Goal: Information Seeking & Learning: Learn about a topic

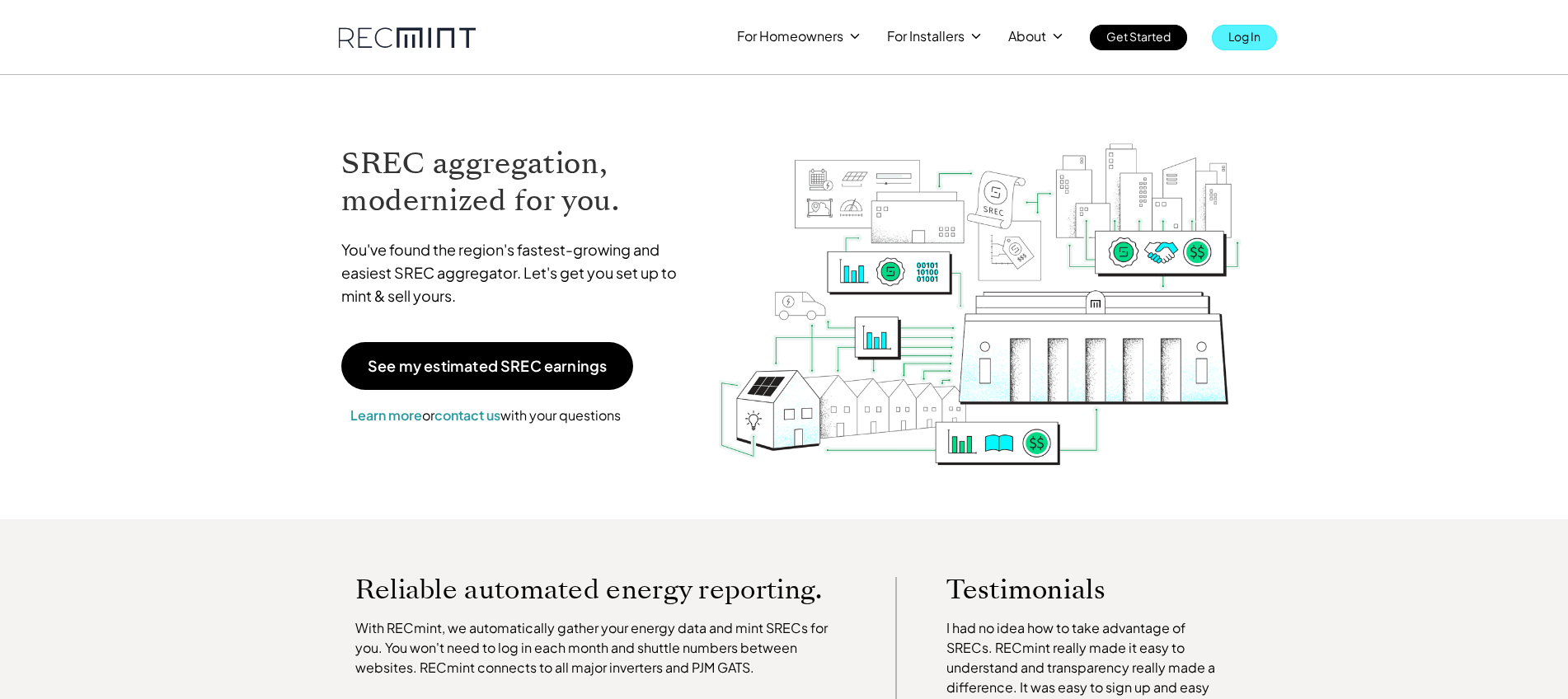
click at [1232, 40] on p "Log In" at bounding box center [1244, 36] width 32 height 23
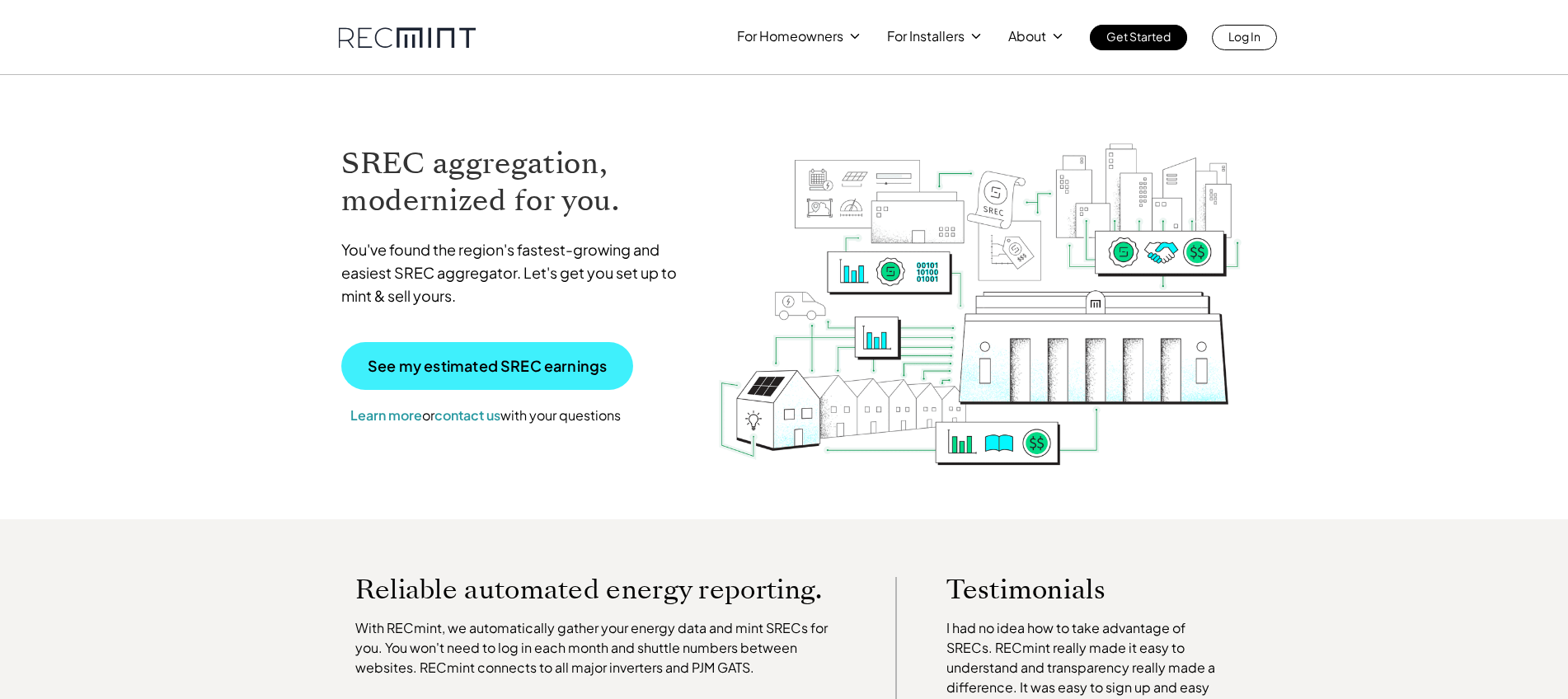
click at [496, 361] on p "See my estimated SREC earnings" at bounding box center [487, 366] width 239 height 15
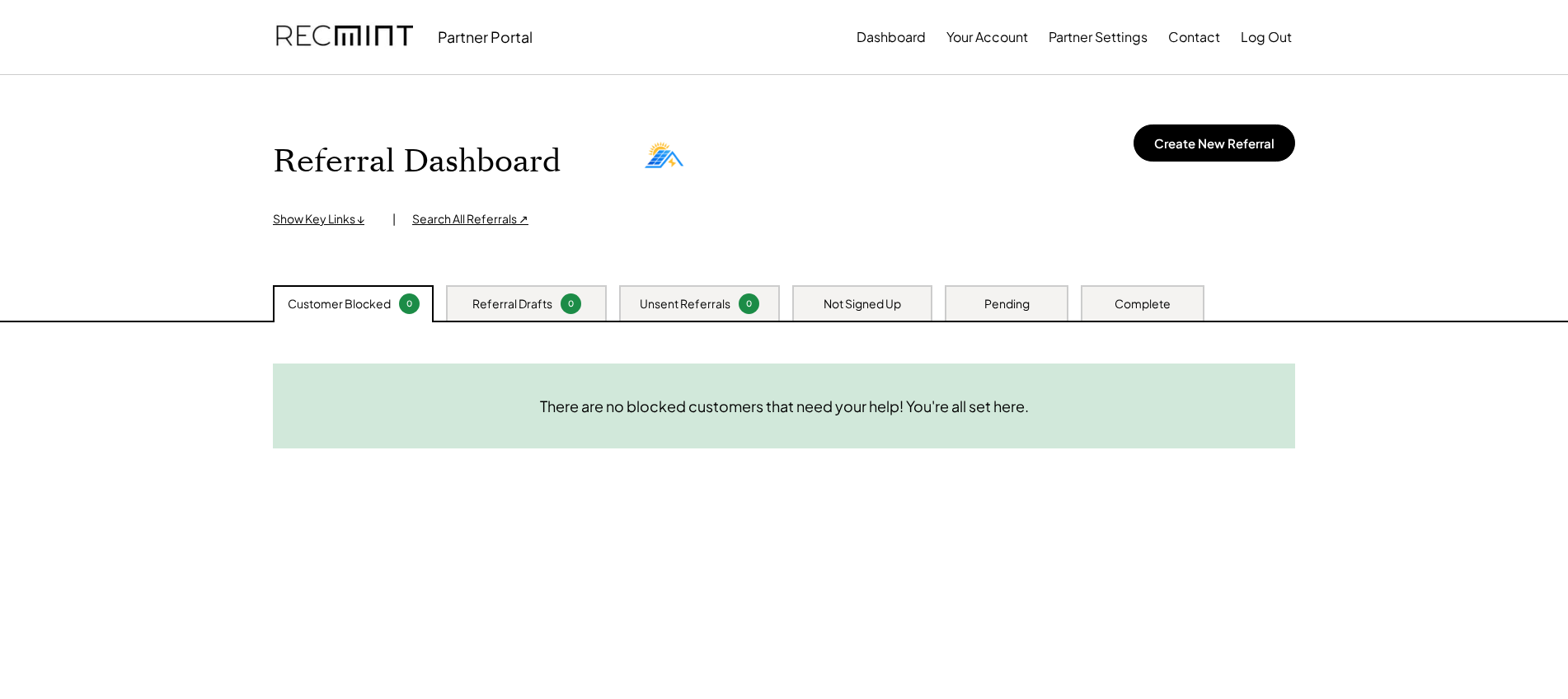
click at [868, 303] on div "Not Signed Up" at bounding box center [862, 304] width 78 height 16
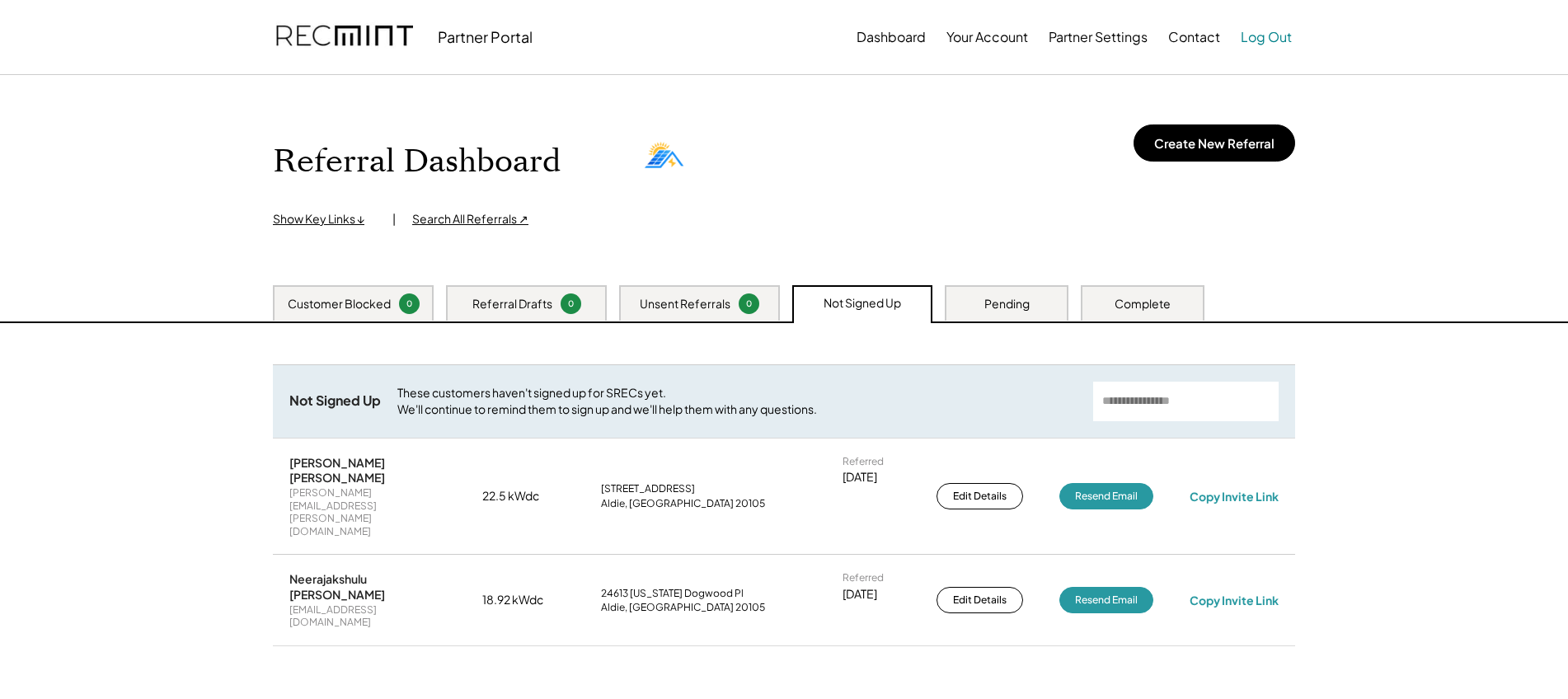
click at [1267, 37] on button "Log Out" at bounding box center [1266, 37] width 51 height 33
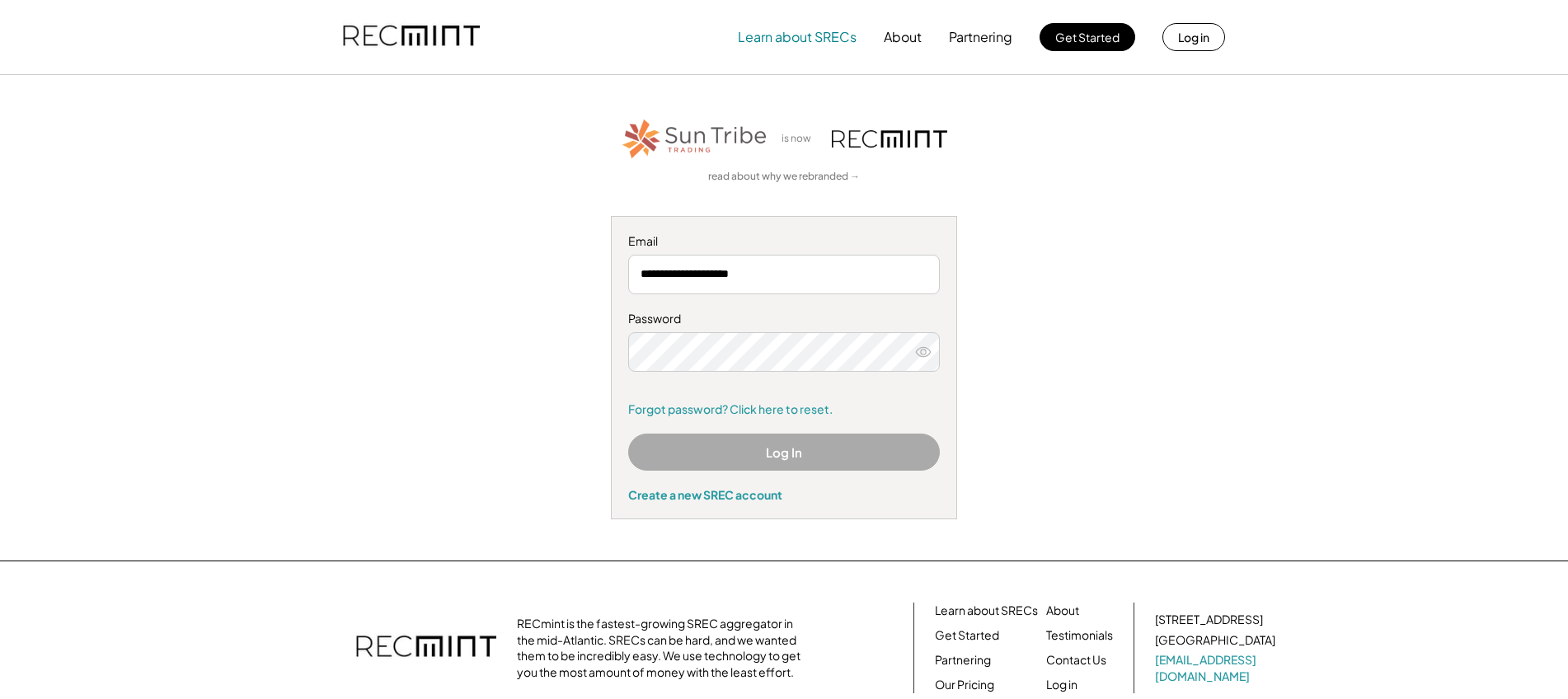
click at [840, 41] on button "Learn about SRECs" at bounding box center [797, 37] width 118 height 33
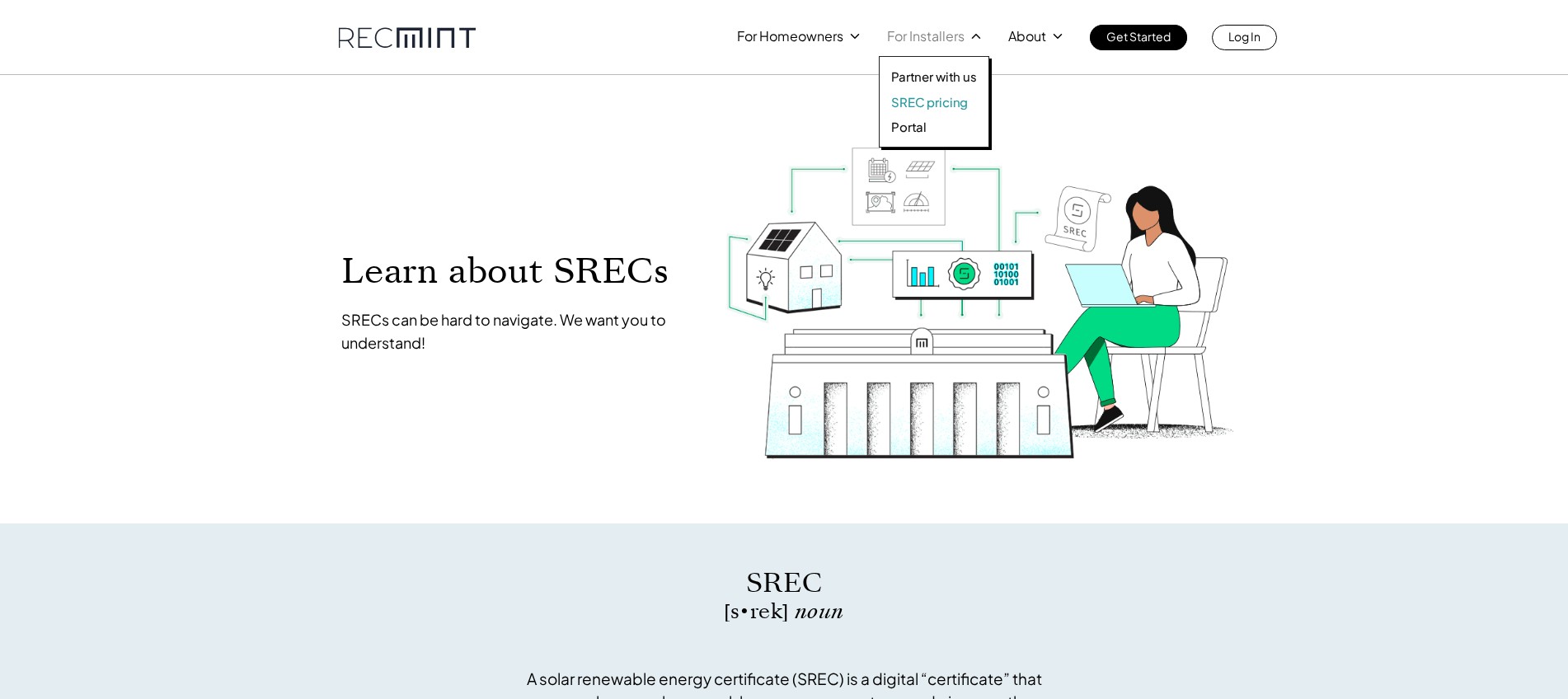
click at [919, 103] on p "SREC pricing" at bounding box center [929, 102] width 77 height 16
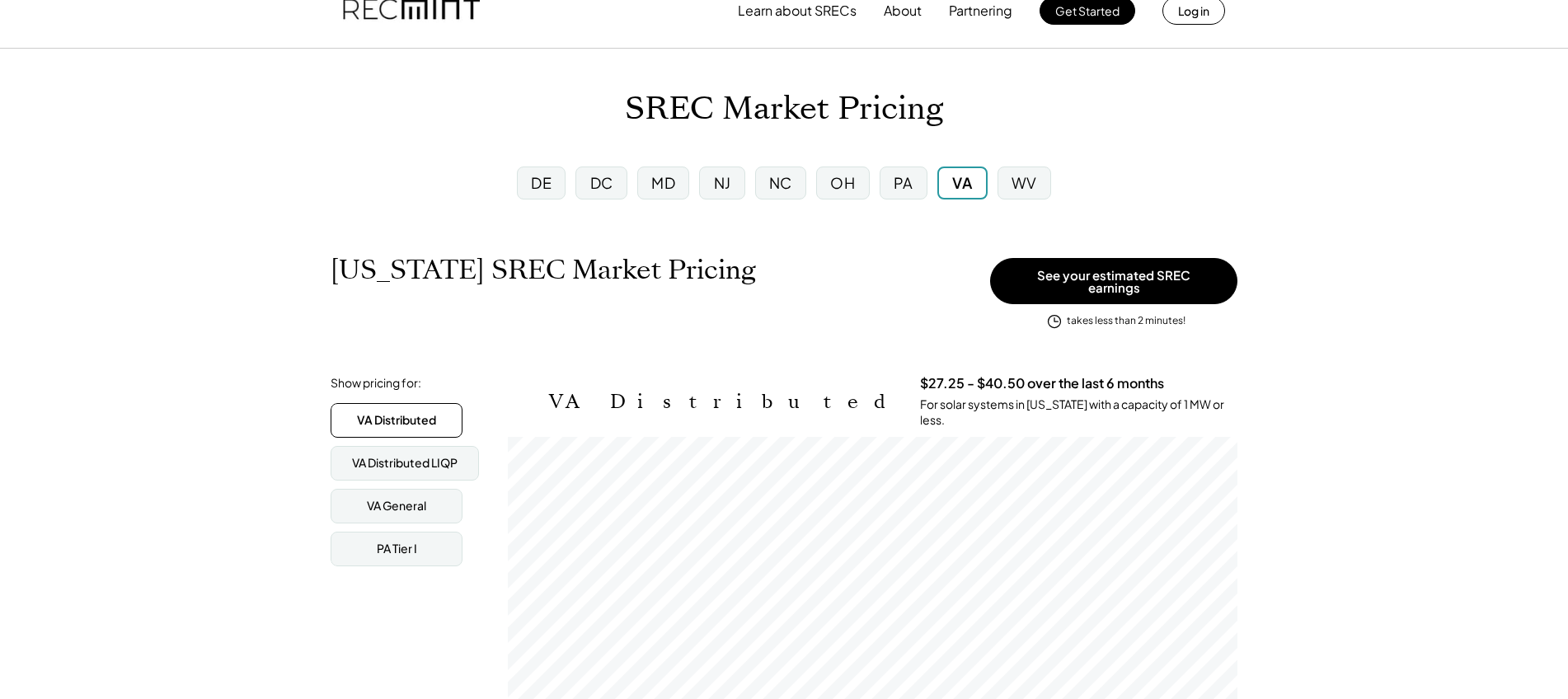
scroll to position [46, 0]
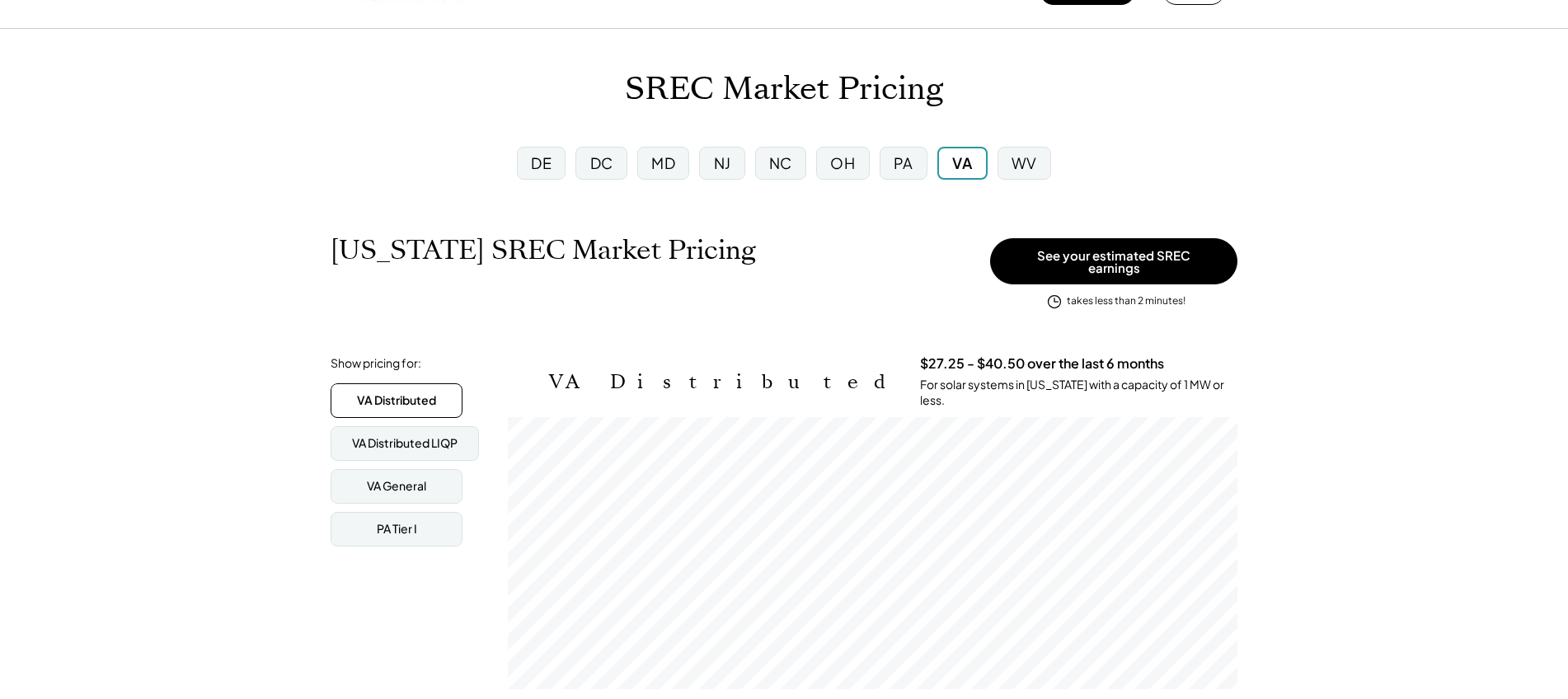
click at [598, 170] on div "DC" at bounding box center [601, 163] width 23 height 21
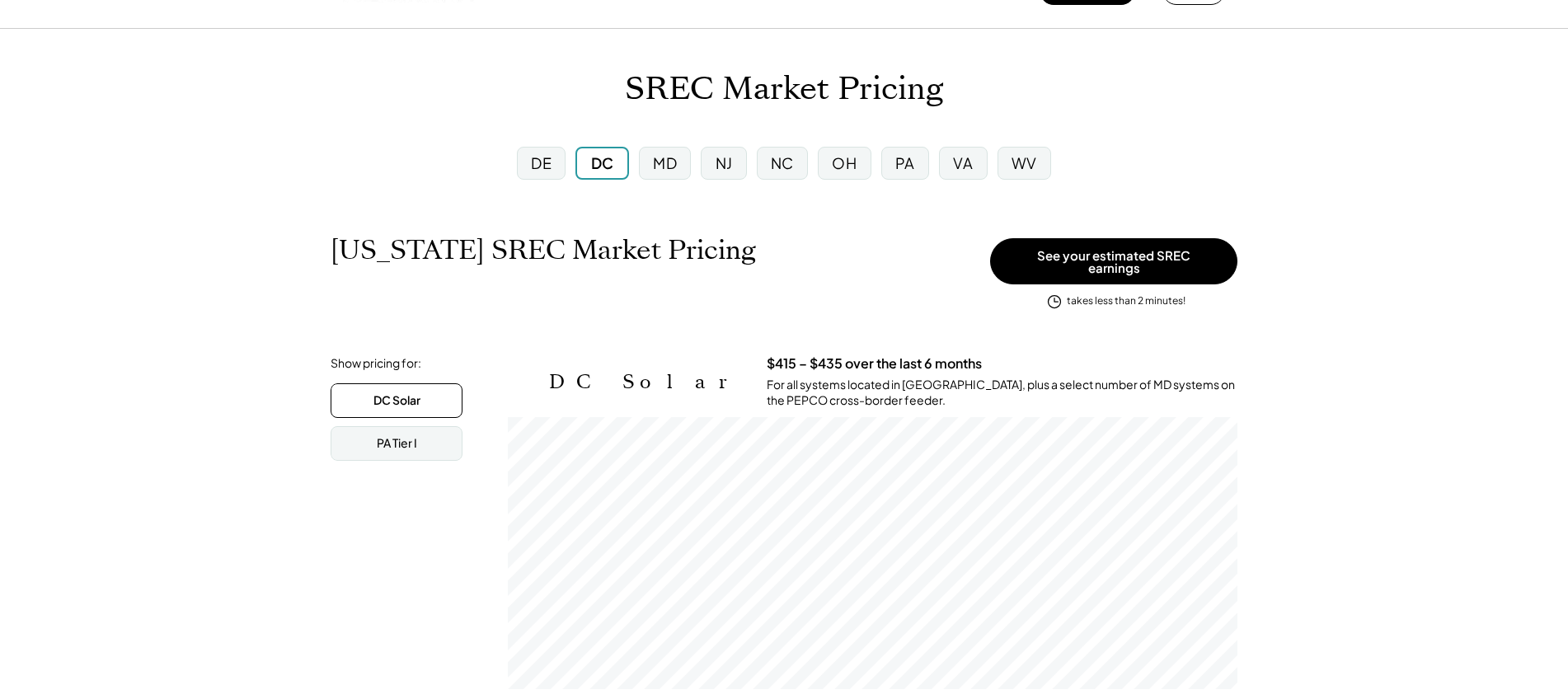
scroll to position [273, 730]
click at [673, 168] on div "MD" at bounding box center [665, 163] width 24 height 21
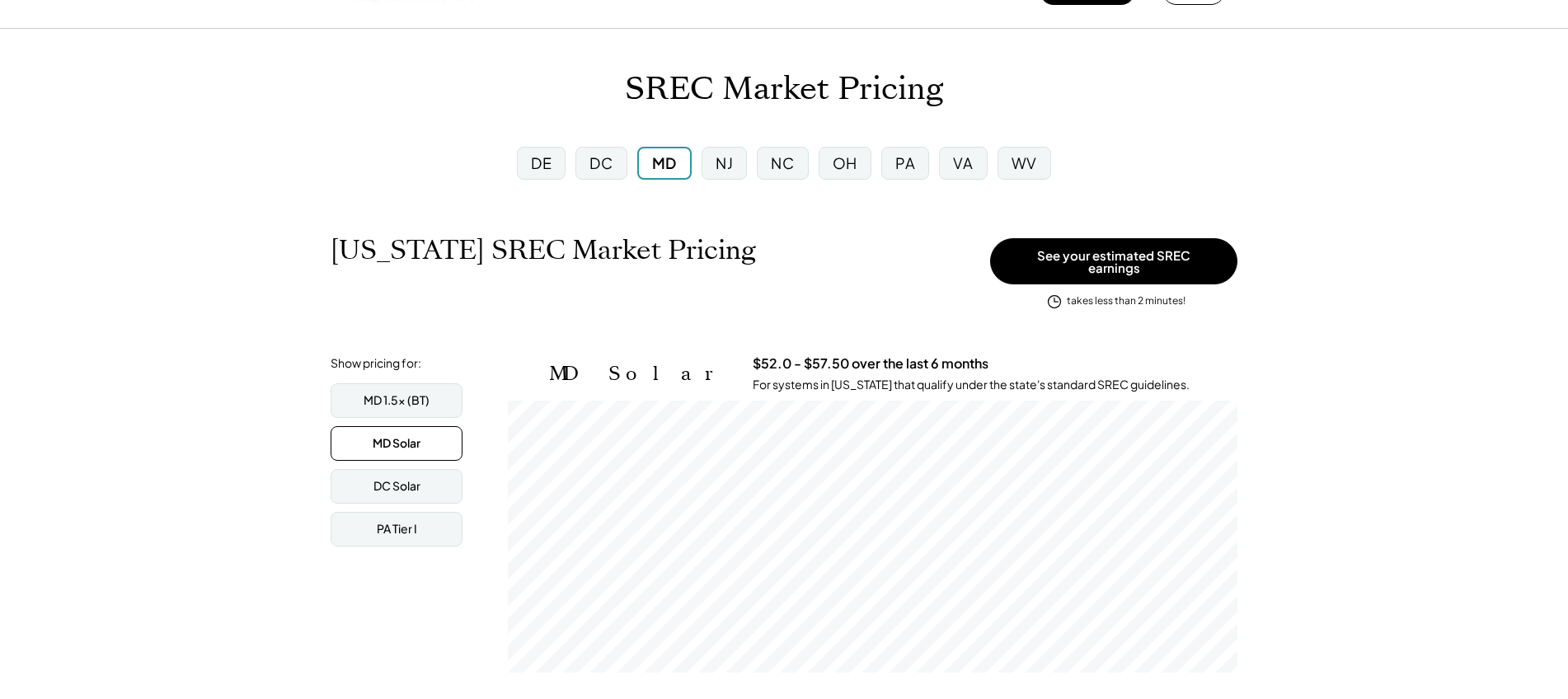
scroll to position [273, 730]
click at [531, 168] on div "DE" at bounding box center [541, 163] width 21 height 21
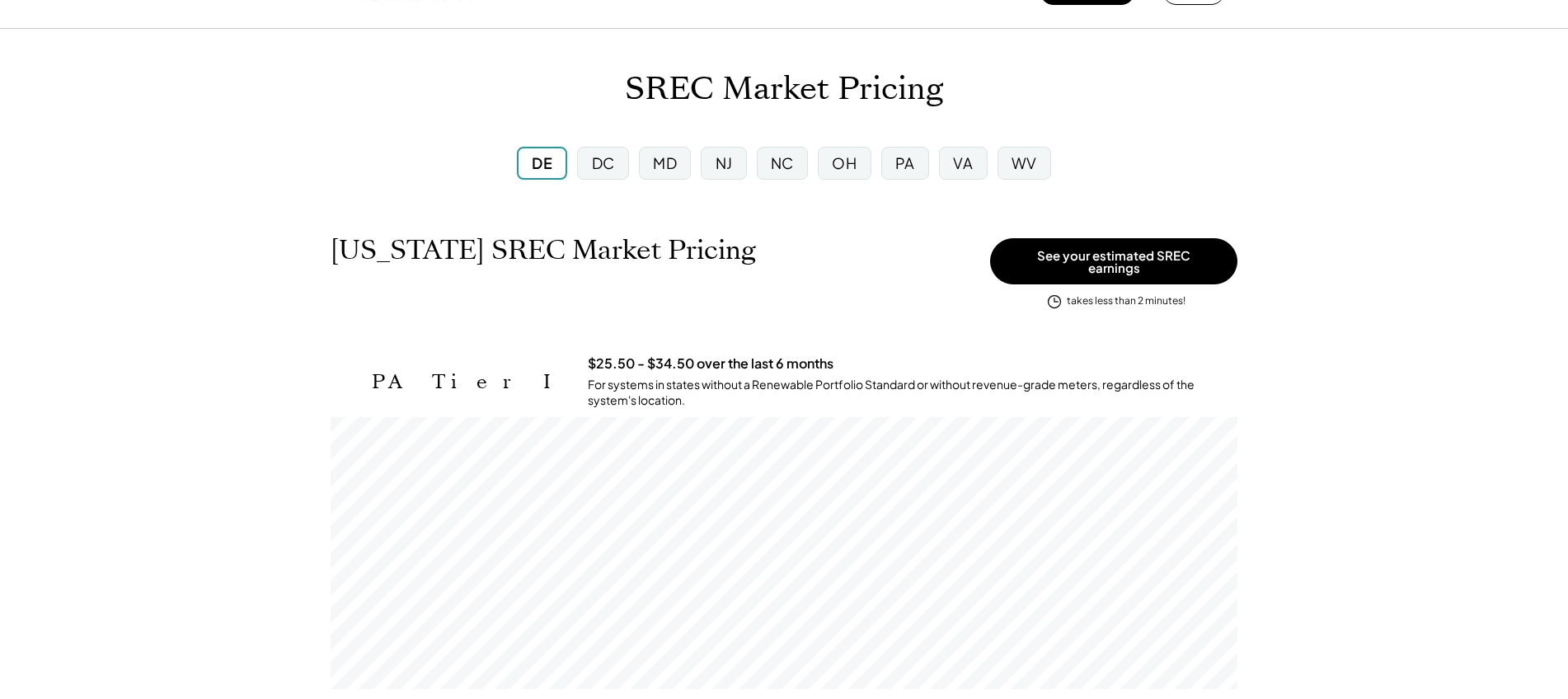
scroll to position [273, 907]
click at [607, 165] on div "DC" at bounding box center [603, 163] width 23 height 21
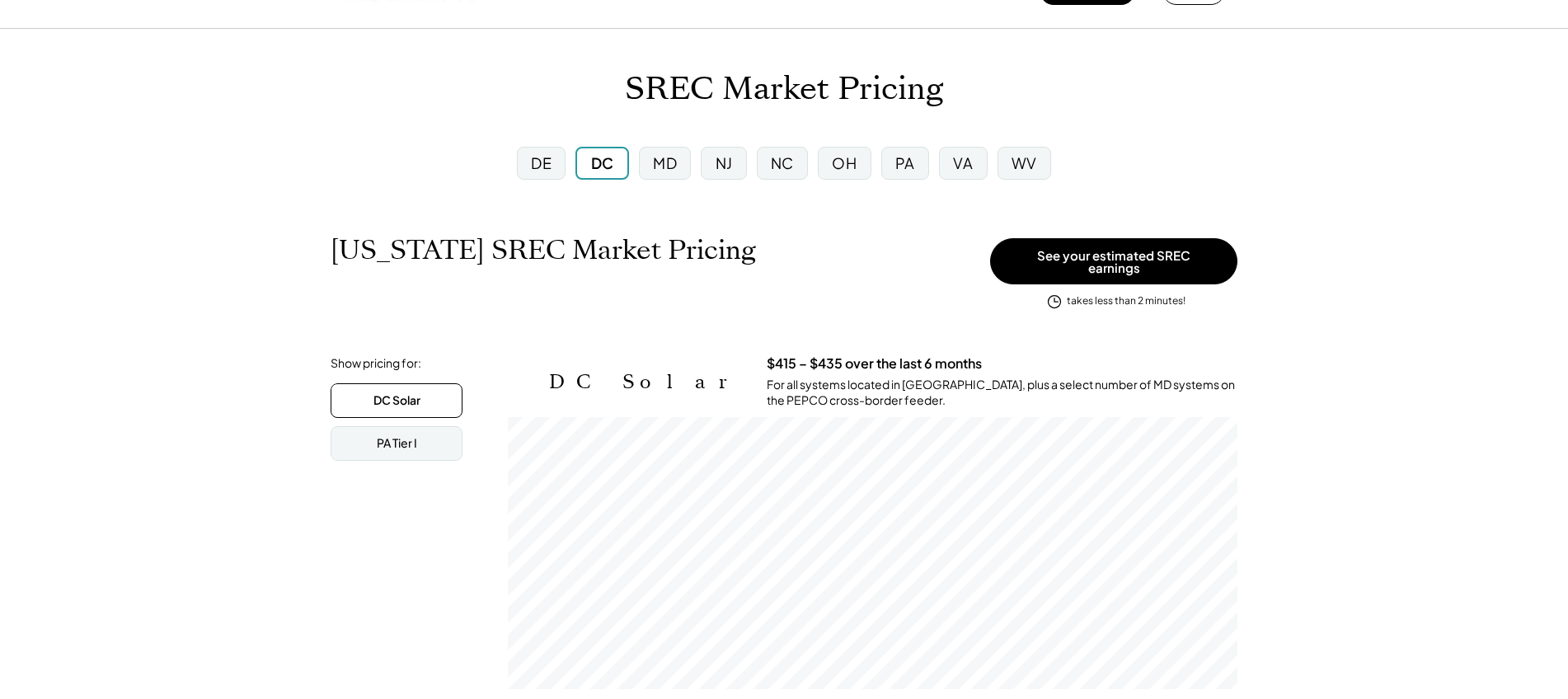
scroll to position [273, 730]
click at [670, 168] on div "MD" at bounding box center [665, 163] width 24 height 21
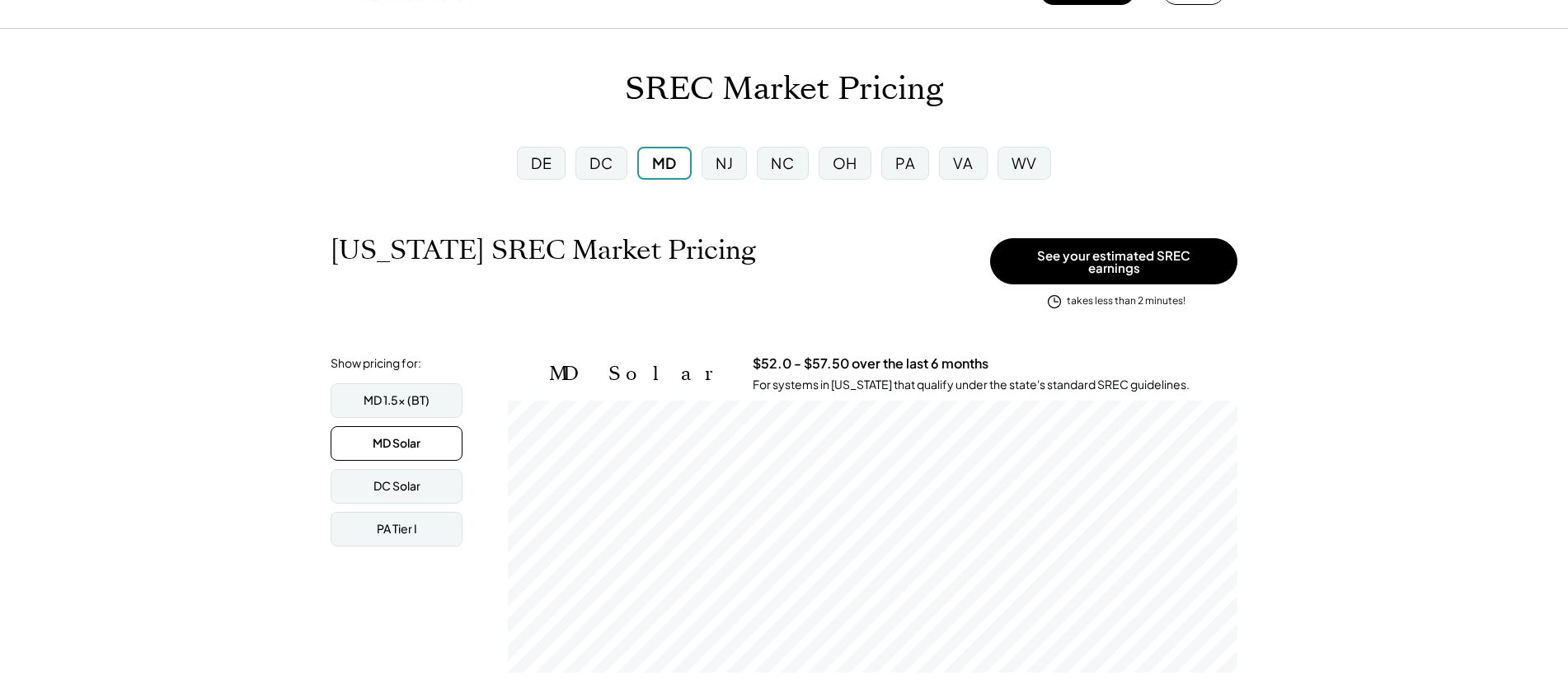
scroll to position [273, 730]
click at [604, 168] on div "DC" at bounding box center [601, 163] width 23 height 21
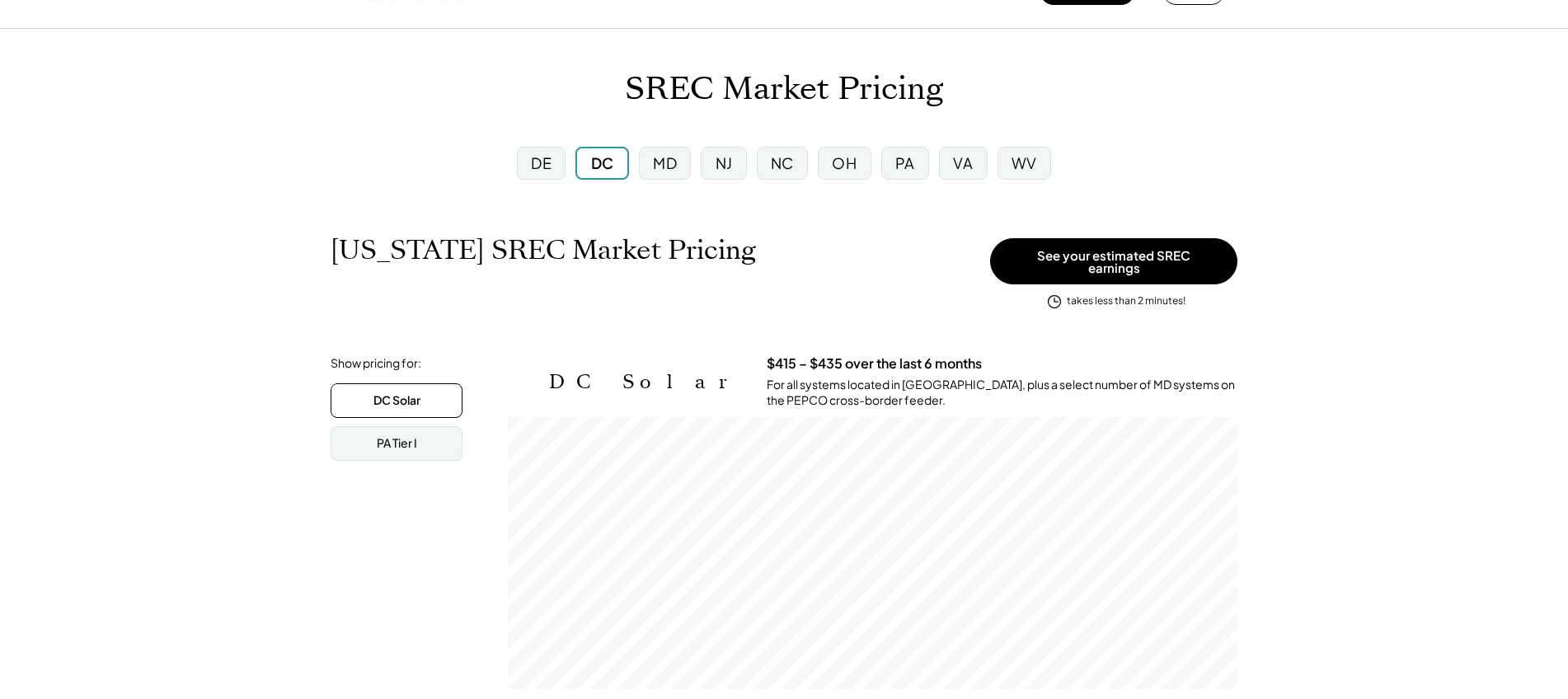
scroll to position [273, 730]
click at [656, 168] on div "MD" at bounding box center [665, 163] width 24 height 21
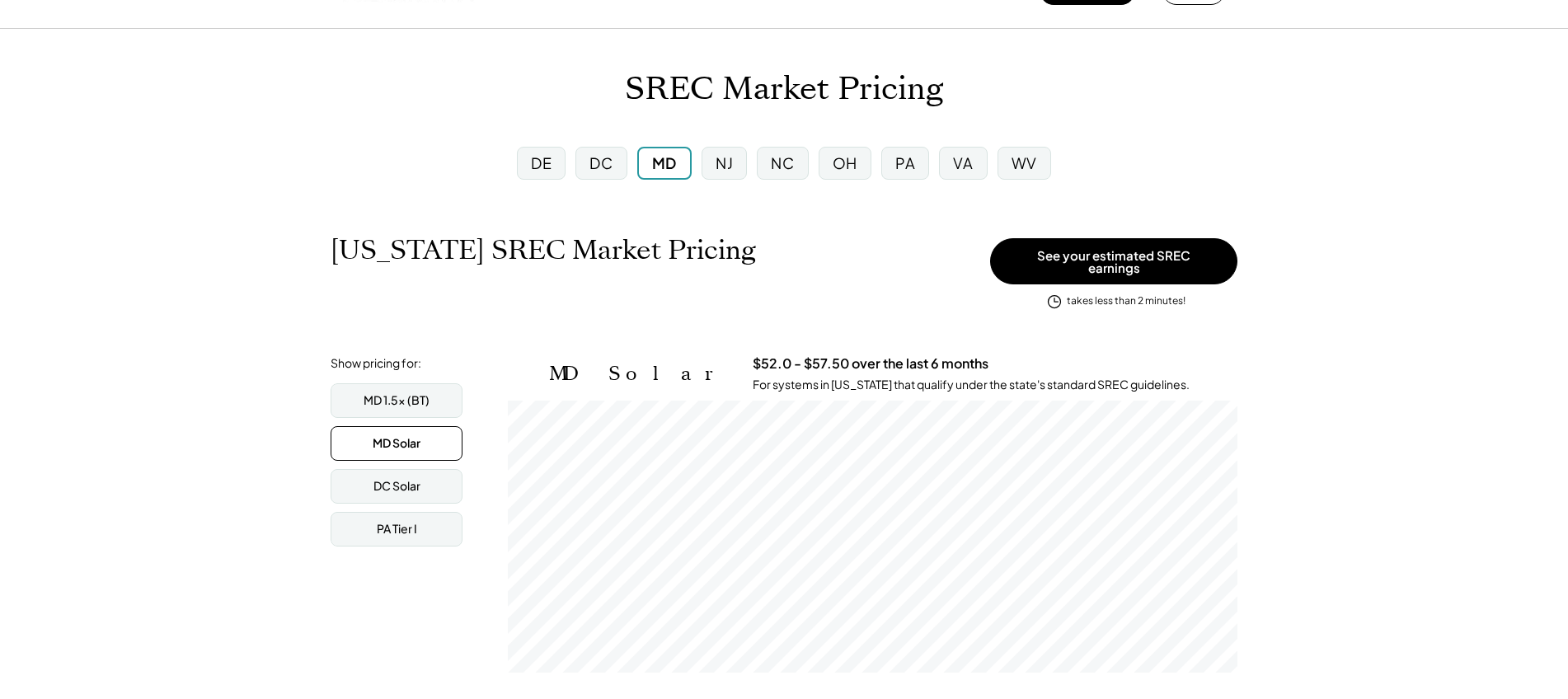
scroll to position [273, 730]
